Goal: Navigation & Orientation: Find specific page/section

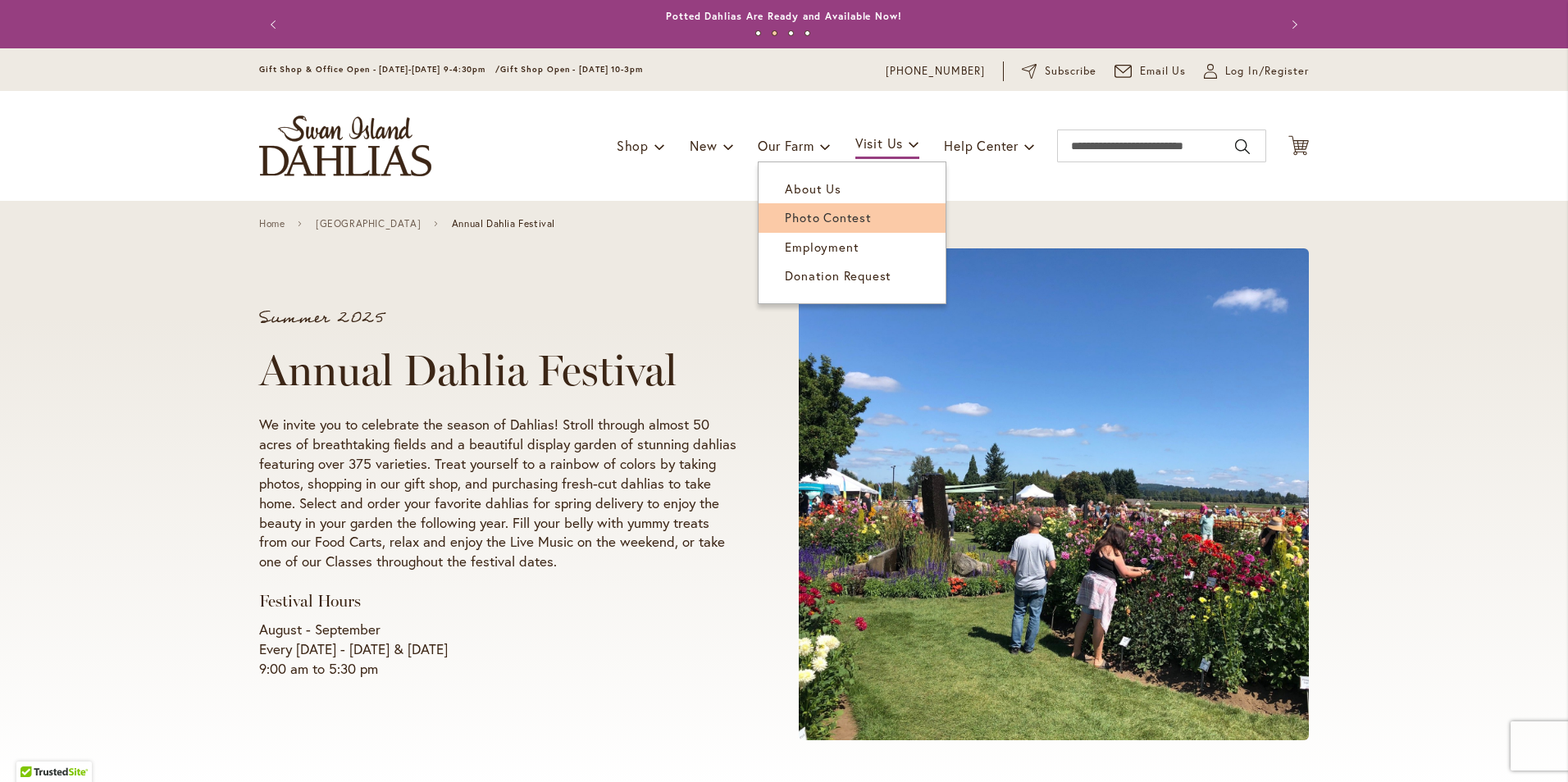
click at [818, 210] on span "Photo Contest" at bounding box center [828, 217] width 86 height 16
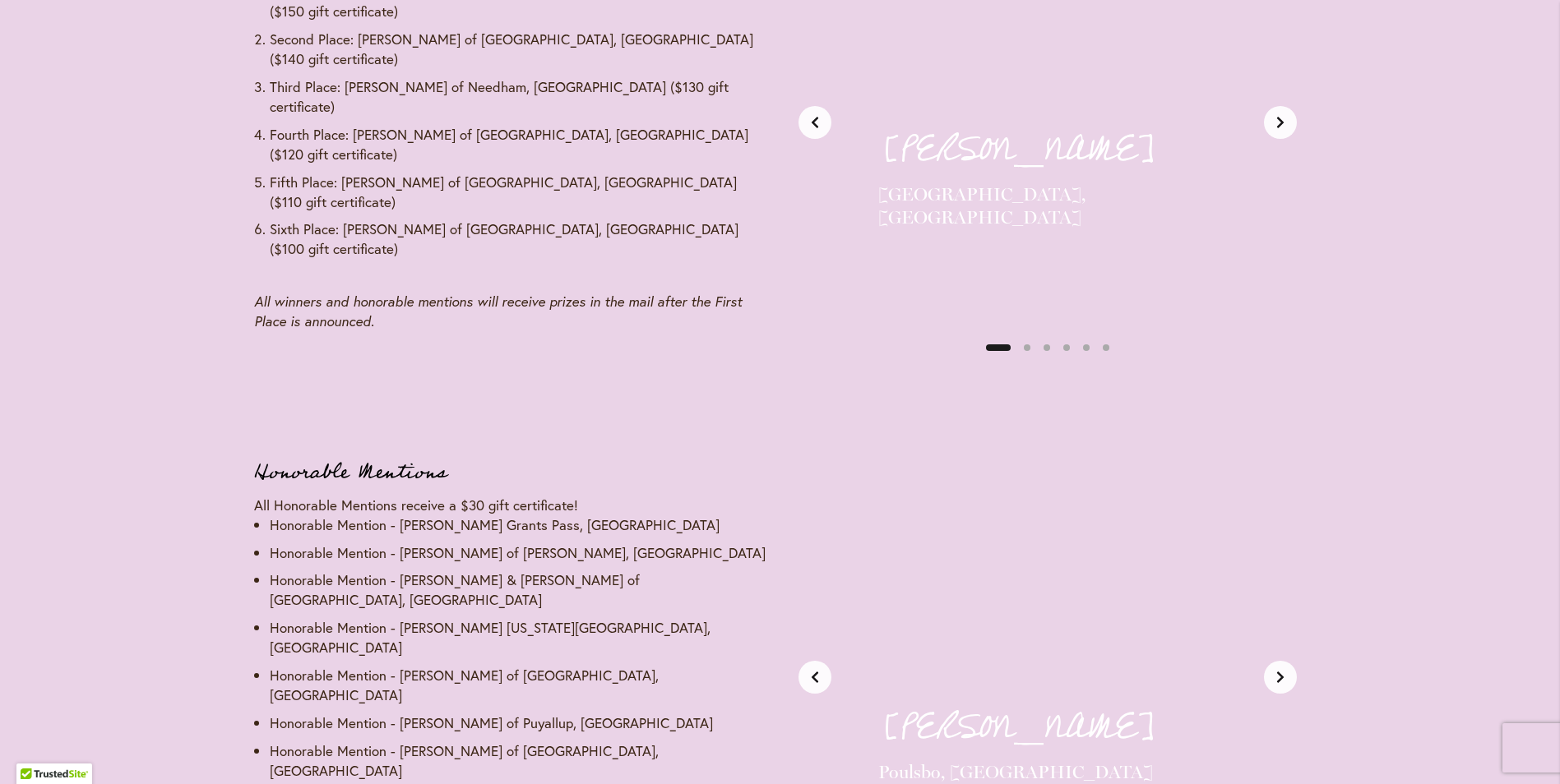
scroll to position [2055, 0]
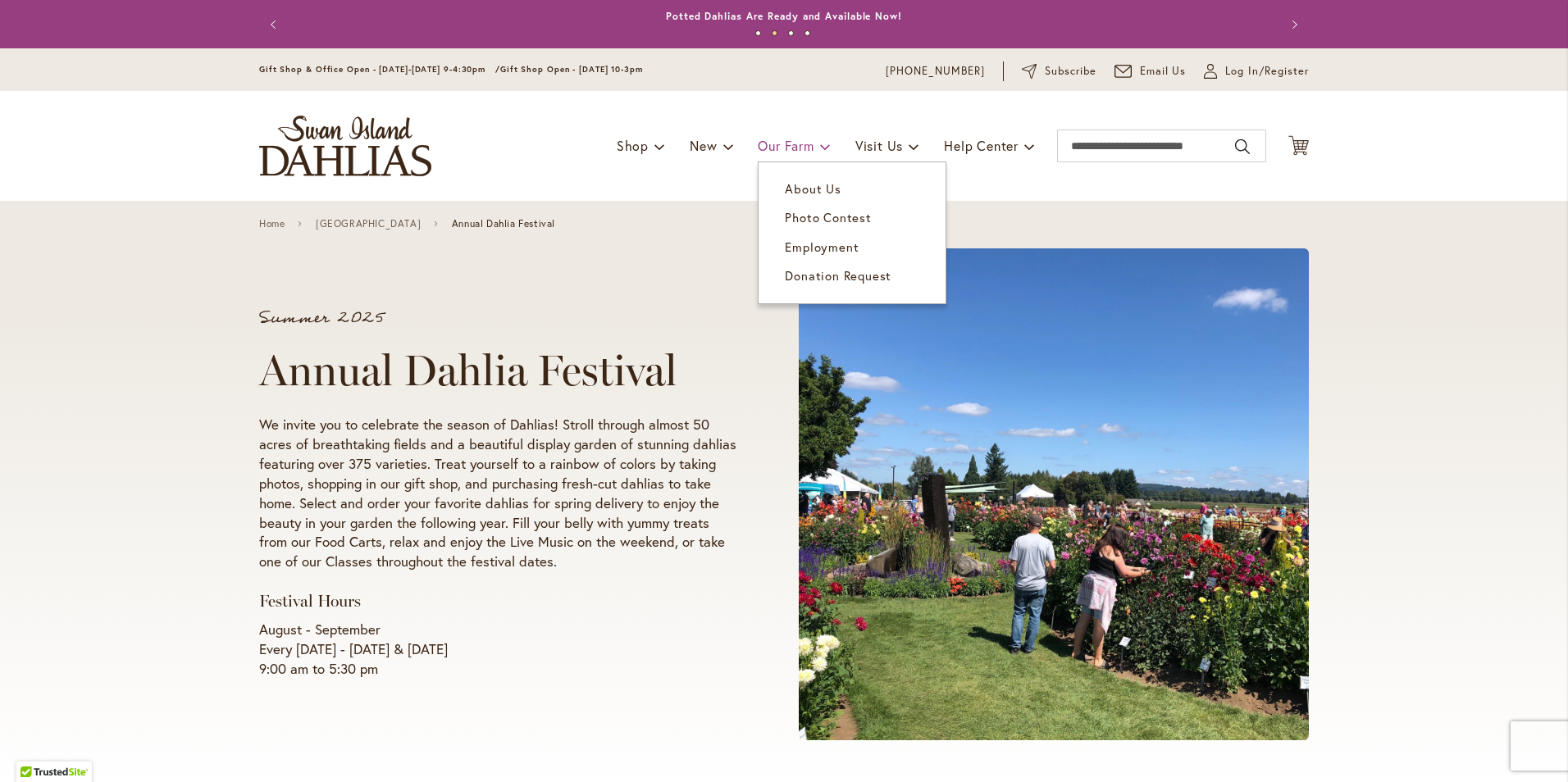
click at [774, 147] on span "Our Farm" at bounding box center [786, 145] width 56 height 17
